Goal: Task Accomplishment & Management: Manage account settings

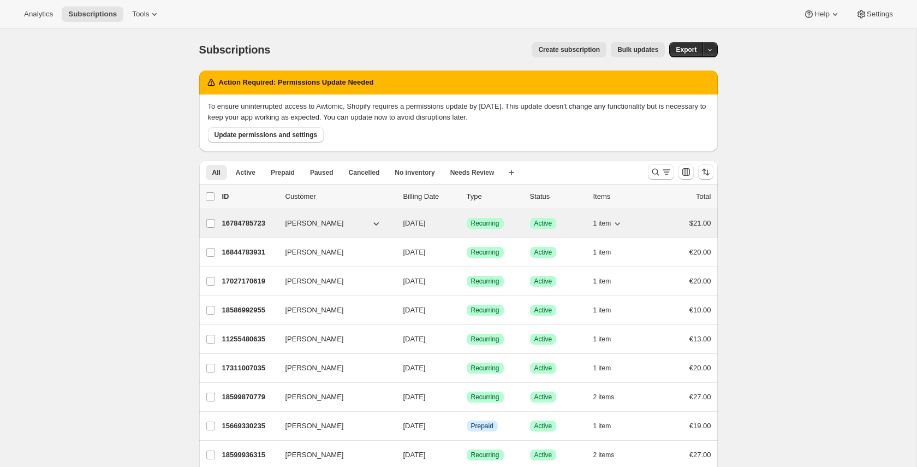
click at [233, 222] on p "16784785723" at bounding box center [249, 223] width 55 height 11
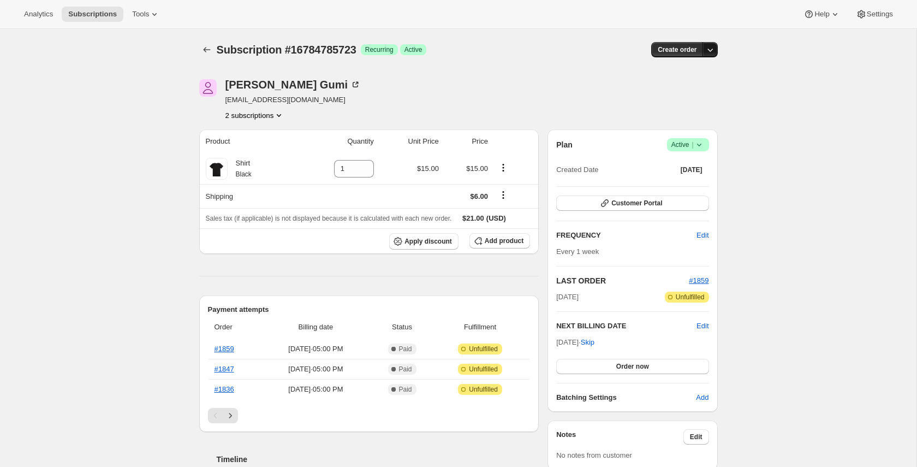
click at [713, 43] on button "button" at bounding box center [710, 49] width 15 height 15
click at [566, 91] on div at bounding box center [568, 99] width 13 height 41
click at [713, 49] on icon "button" at bounding box center [710, 49] width 11 height 11
click at [695, 94] on span "Create custom one-time order" at bounding box center [664, 91] width 94 height 8
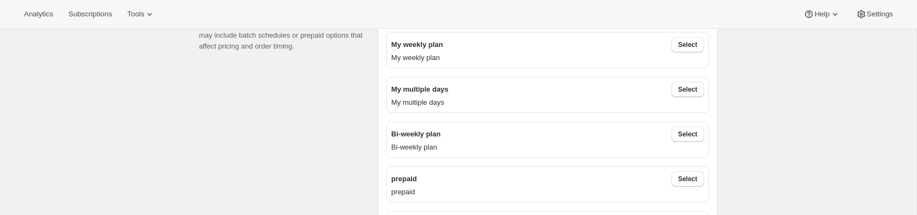
scroll to position [398, 0]
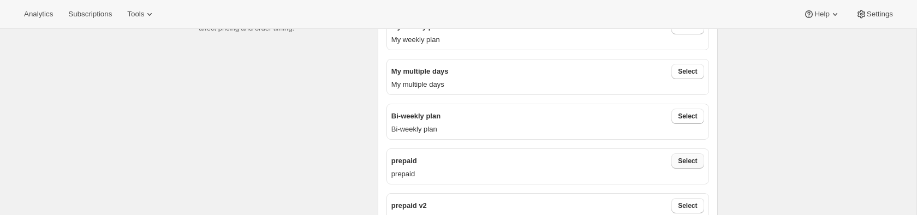
click at [694, 164] on span "Select" at bounding box center [687, 161] width 19 height 9
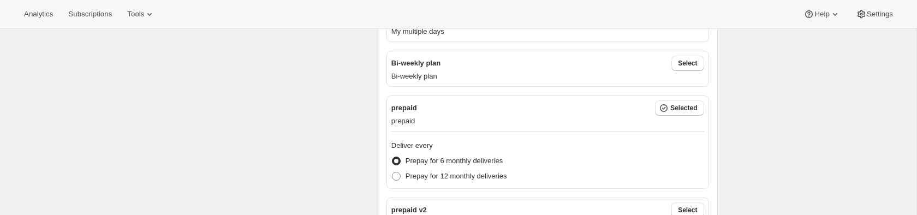
scroll to position [480, 0]
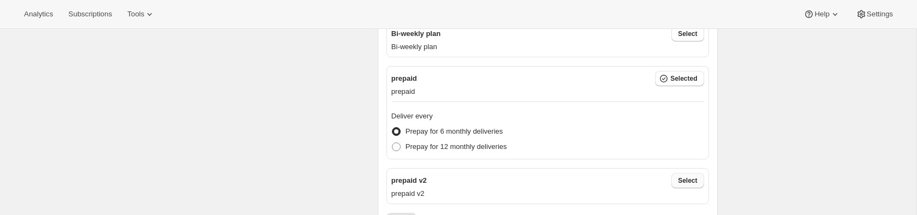
click at [676, 185] on button "Select" at bounding box center [687, 180] width 32 height 15
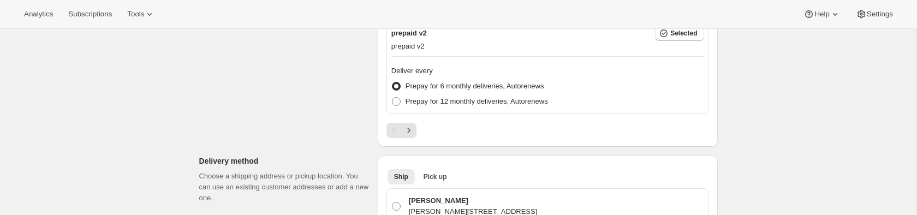
scroll to position [574, 0]
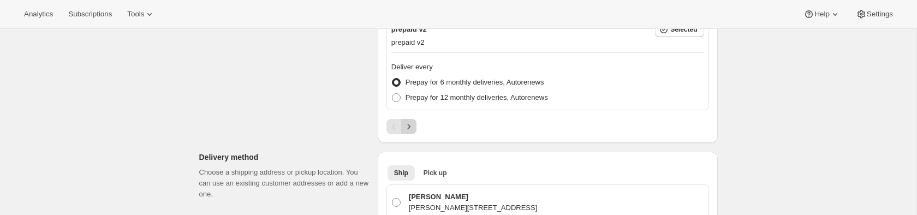
click at [409, 125] on icon "Next" at bounding box center [408, 126] width 11 height 11
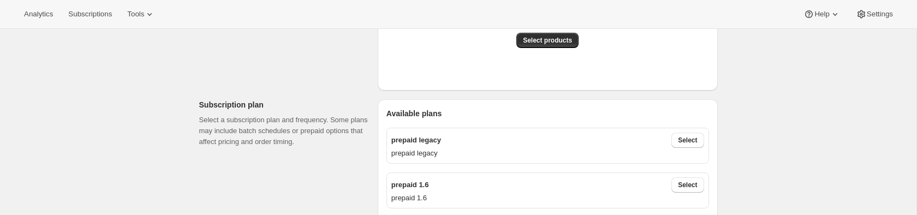
scroll to position [323, 0]
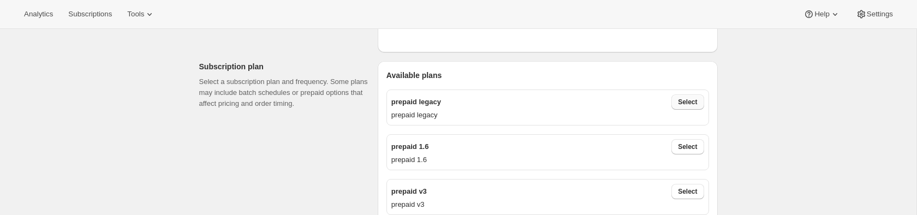
click at [688, 103] on span "Select" at bounding box center [687, 102] width 19 height 9
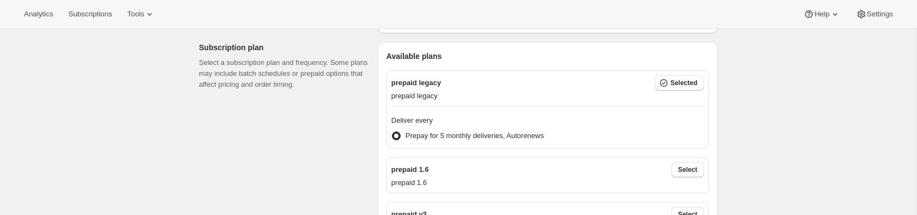
scroll to position [343, 0]
click at [678, 169] on span "Select" at bounding box center [687, 168] width 19 height 9
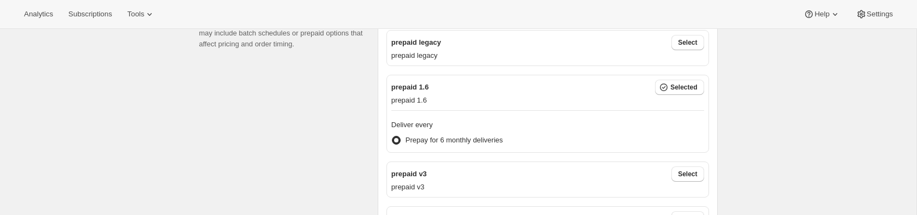
scroll to position [386, 0]
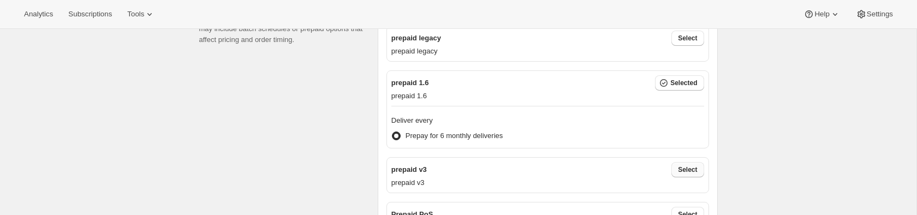
click at [694, 169] on span "Select" at bounding box center [687, 169] width 19 height 9
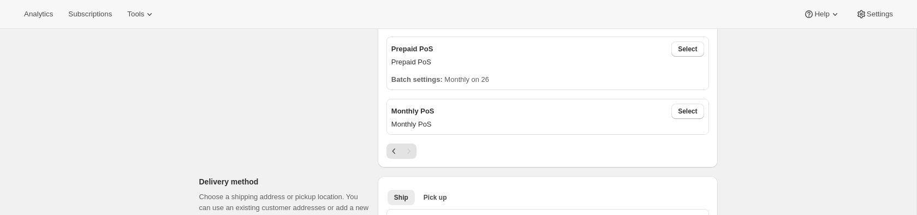
scroll to position [625, 0]
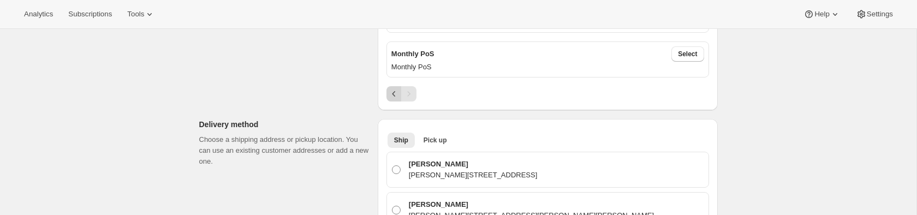
click at [392, 99] on button "Previous" at bounding box center [393, 93] width 15 height 15
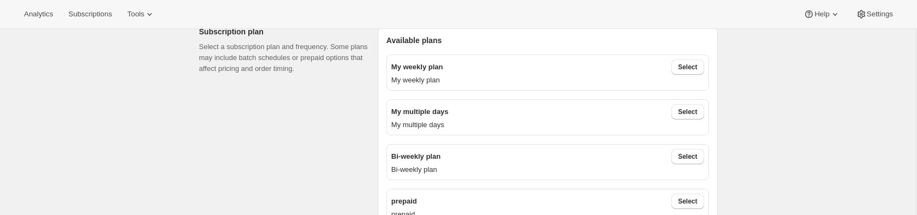
scroll to position [304, 0]
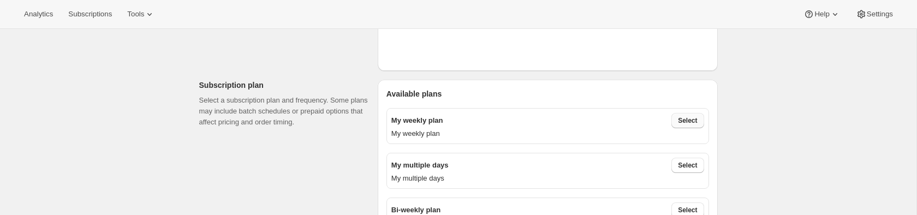
click at [691, 116] on button "Select" at bounding box center [687, 120] width 32 height 15
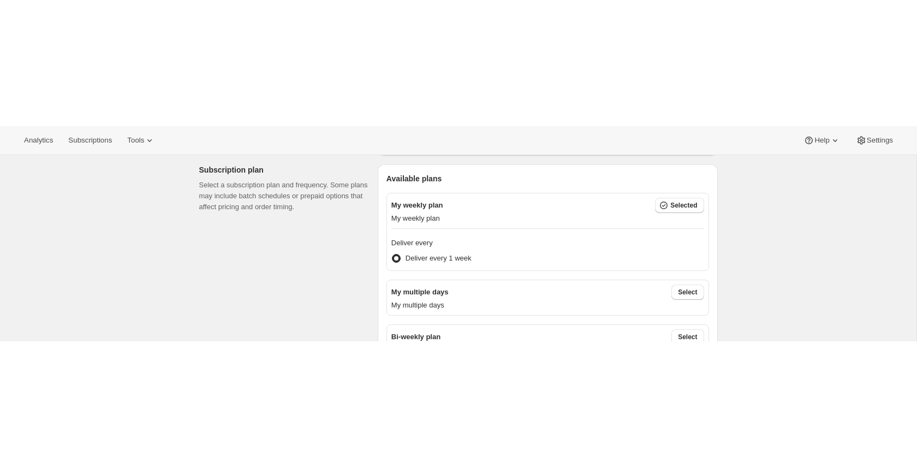
scroll to position [379, 0]
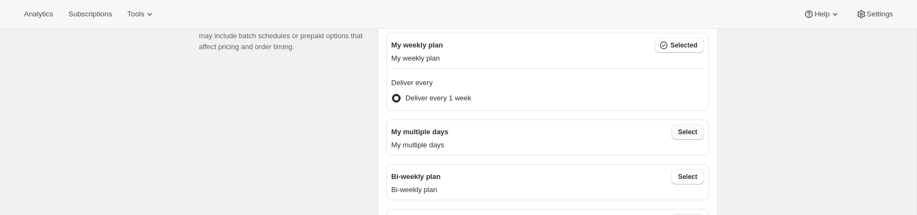
click at [697, 130] on span "Select" at bounding box center [687, 132] width 19 height 9
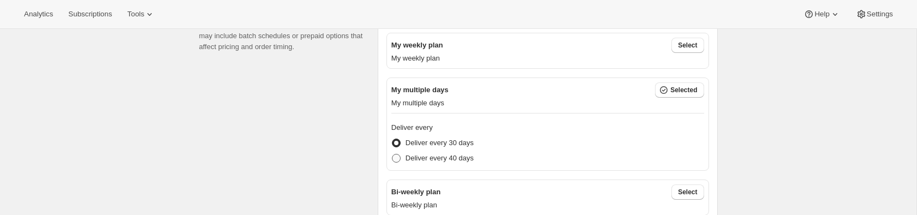
click at [399, 160] on span at bounding box center [396, 158] width 9 height 9
click at [392, 154] on input "Deliver every 40 days" at bounding box center [392, 154] width 1 height 1
radio input "true"
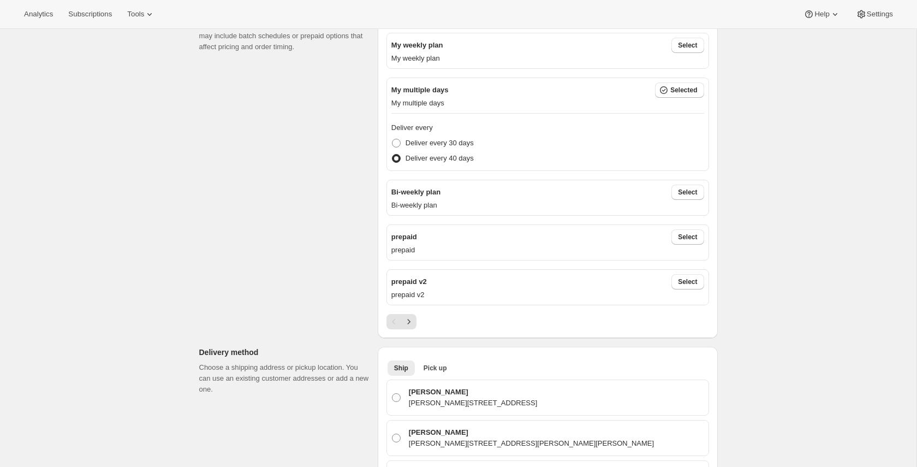
click at [822, 164] on div "Create subscription. This page is ready Create subscription Customer This subsc…" at bounding box center [458, 451] width 917 height 1603
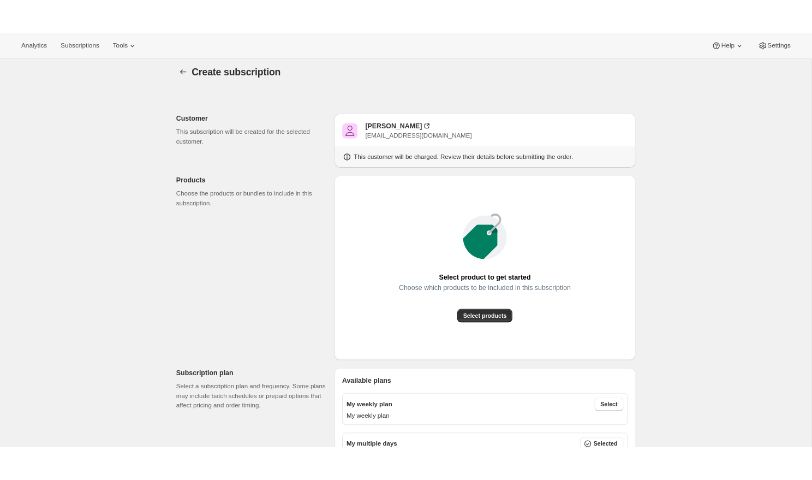
scroll to position [0, 0]
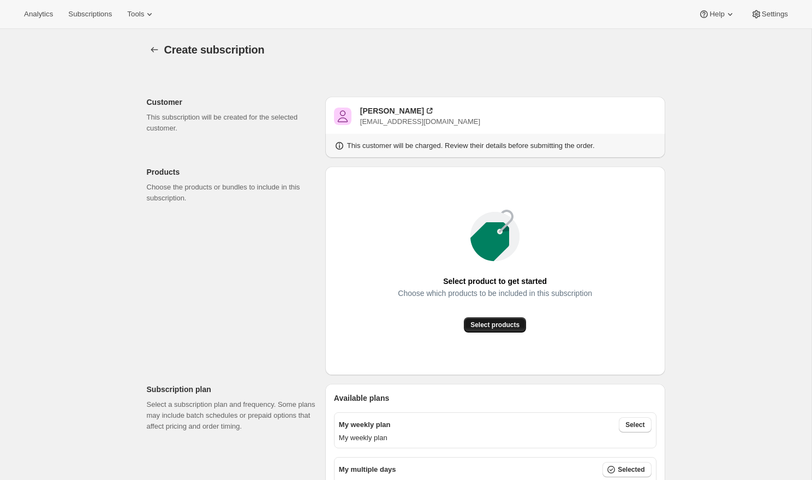
click at [509, 330] on button "Select products" at bounding box center [495, 324] width 62 height 15
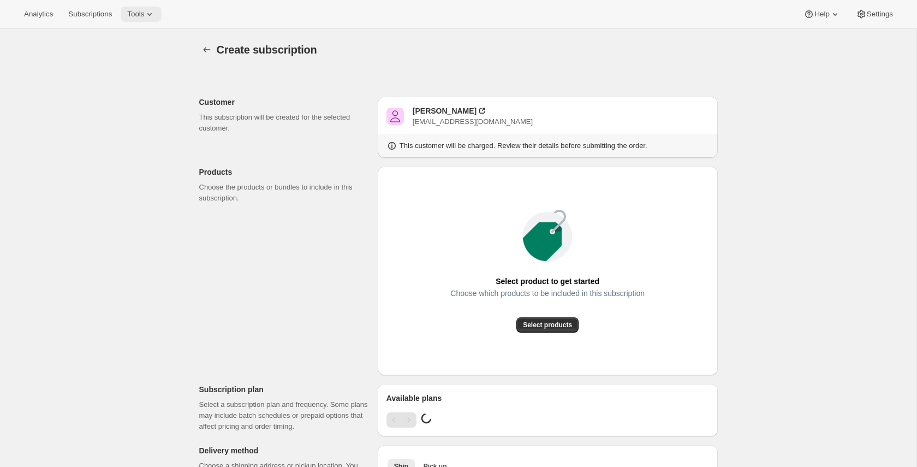
click at [161, 20] on button "Tools" at bounding box center [141, 14] width 41 height 15
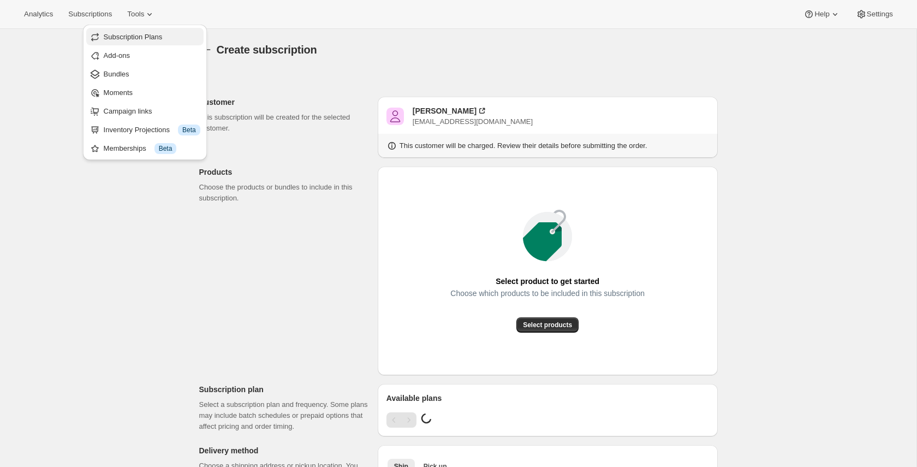
click at [140, 40] on span "Subscription Plans" at bounding box center [133, 37] width 59 height 8
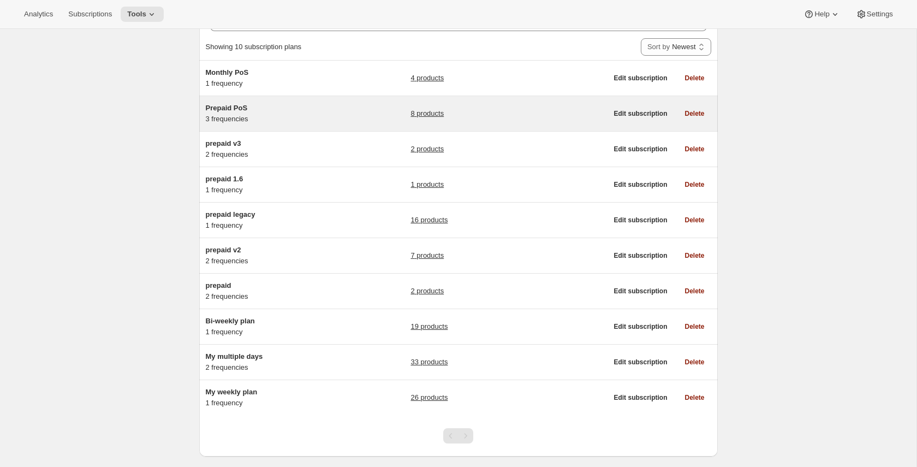
scroll to position [88, 0]
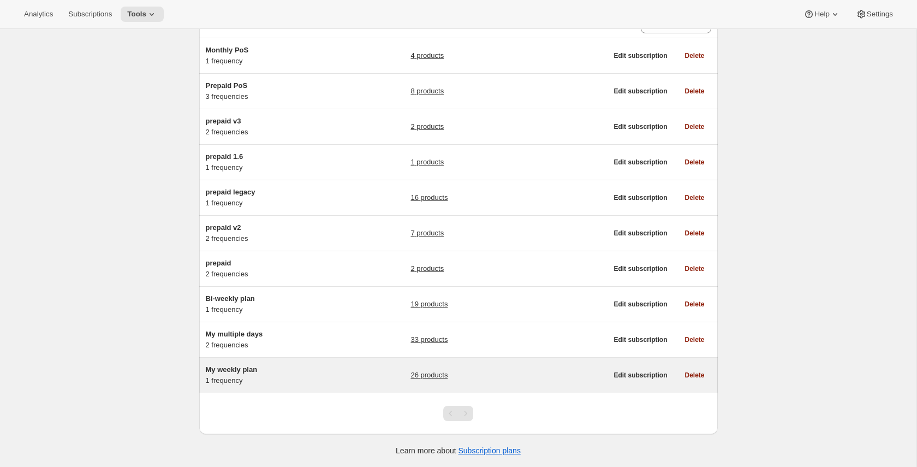
click at [331, 366] on h5 "My weekly plan" at bounding box center [274, 369] width 136 height 11
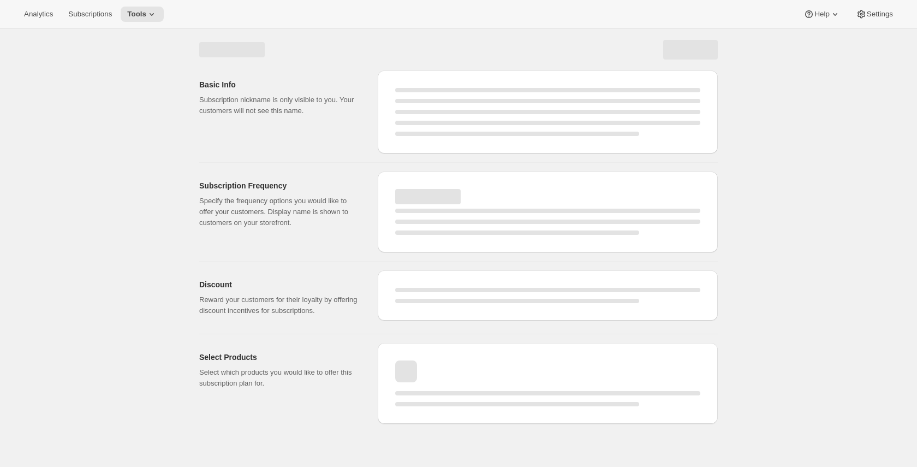
select select "WEEK"
select select "MONTH"
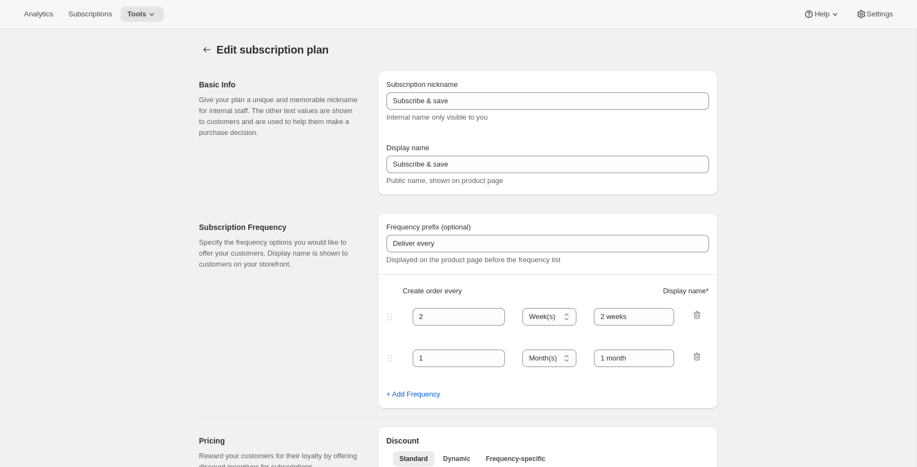
type input "My weekly plan"
type input "1"
type input "1 week"
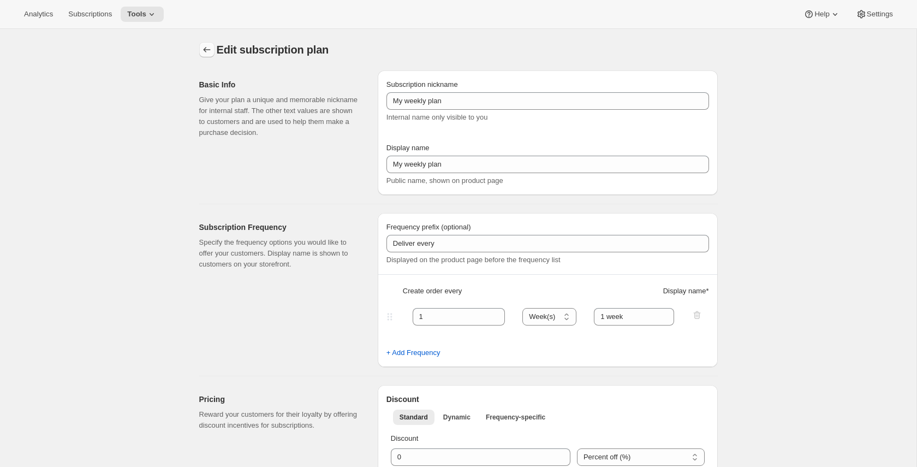
click at [204, 51] on icon "Subscription plans" at bounding box center [206, 49] width 7 height 5
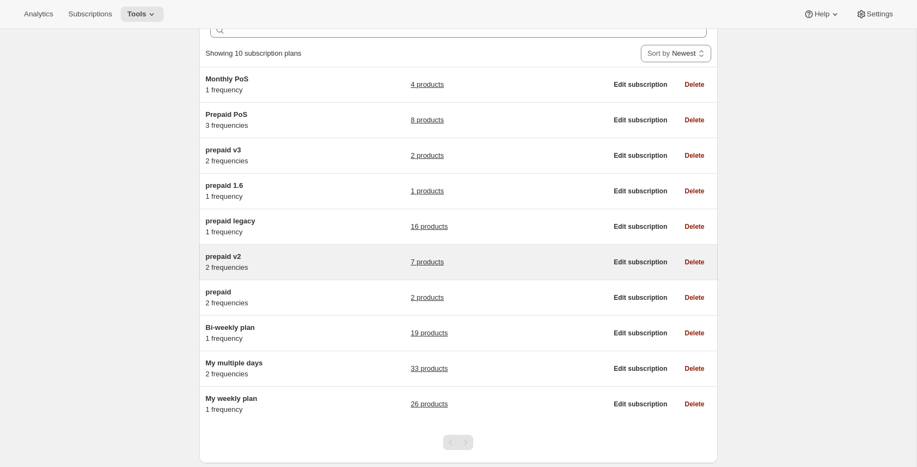
scroll to position [88, 0]
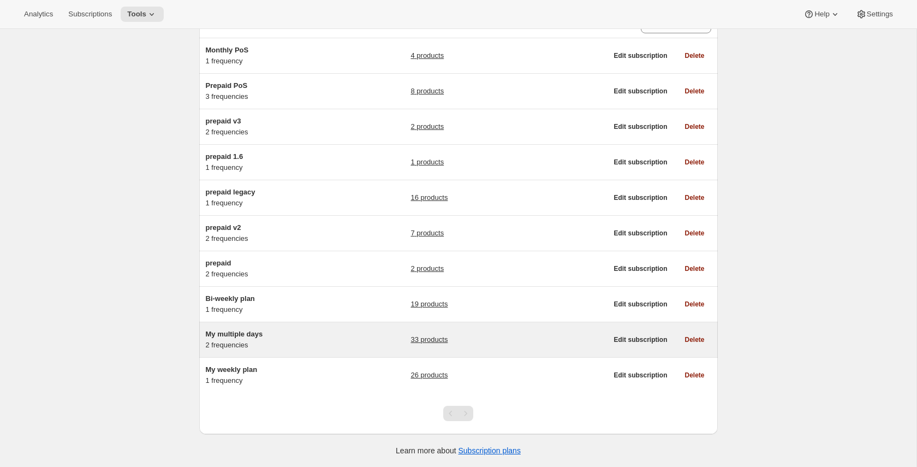
click at [296, 349] on div "My multiple days 2 frequencies" at bounding box center [274, 340] width 136 height 22
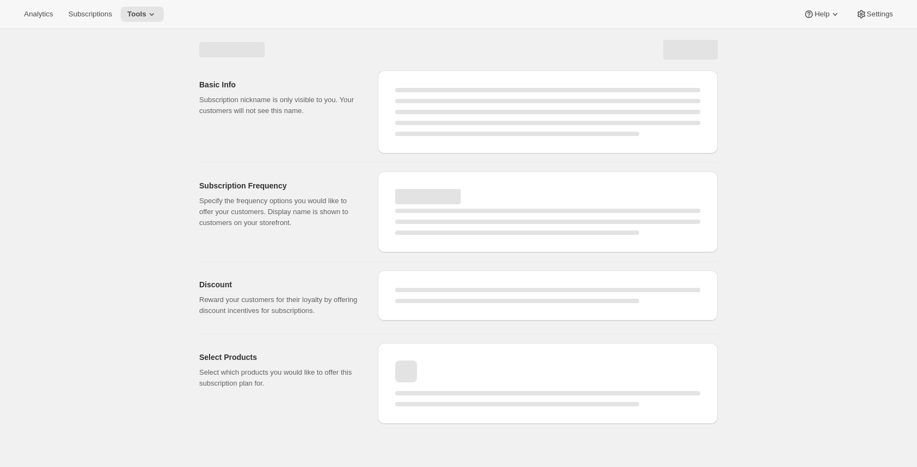
select select "WEEK"
select select "MONTH"
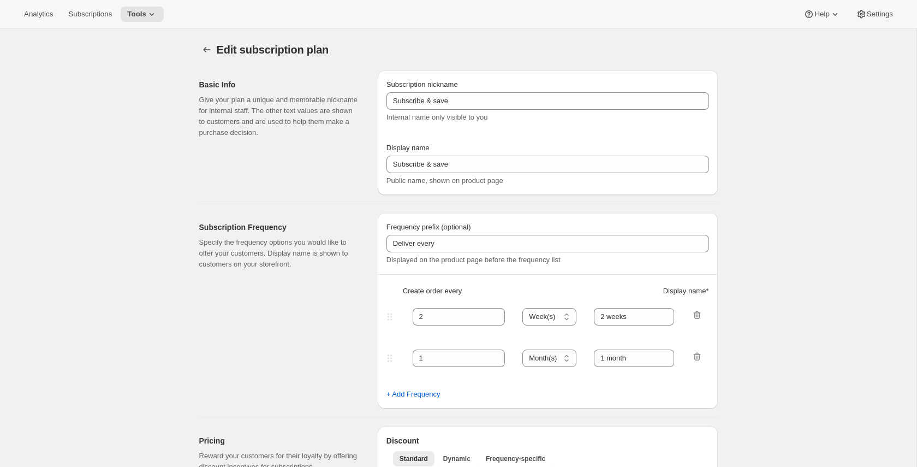
type input "My multiple days"
type input "30"
select select "DAY"
type input "30 days"
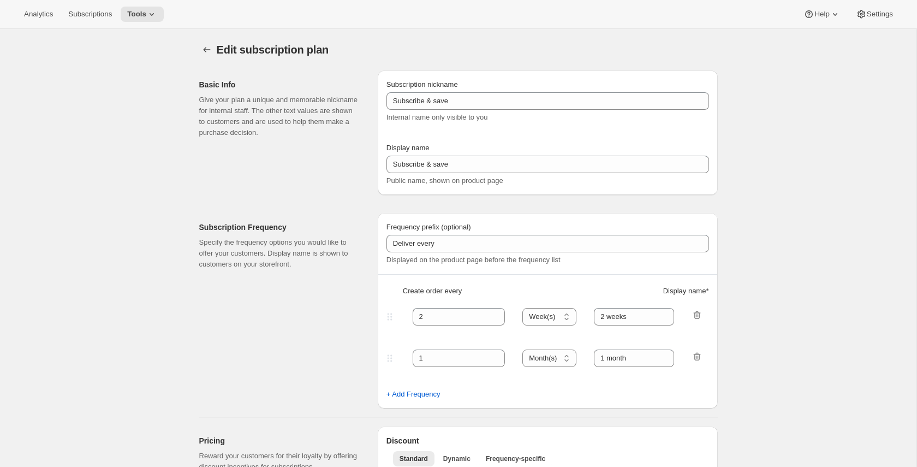
type input "40"
select select "DAY"
type input "40 days"
type input "1.0"
select select "FIXED_AMOUNT"
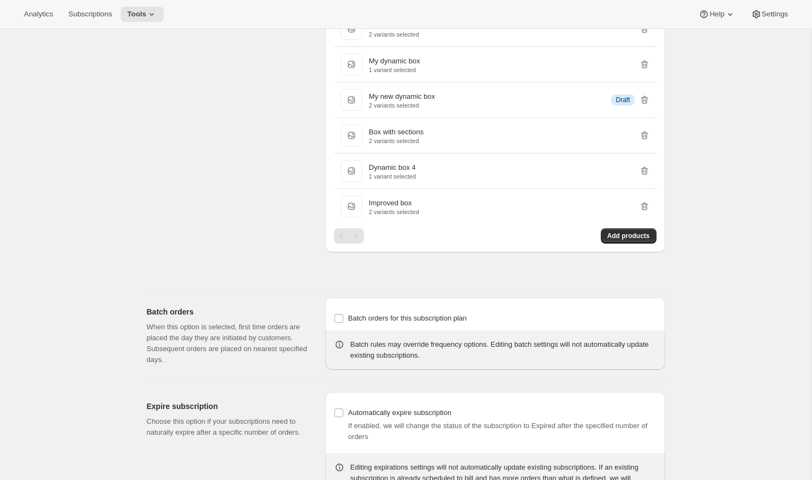
scroll to position [1018, 0]
